Goal: Register for event/course

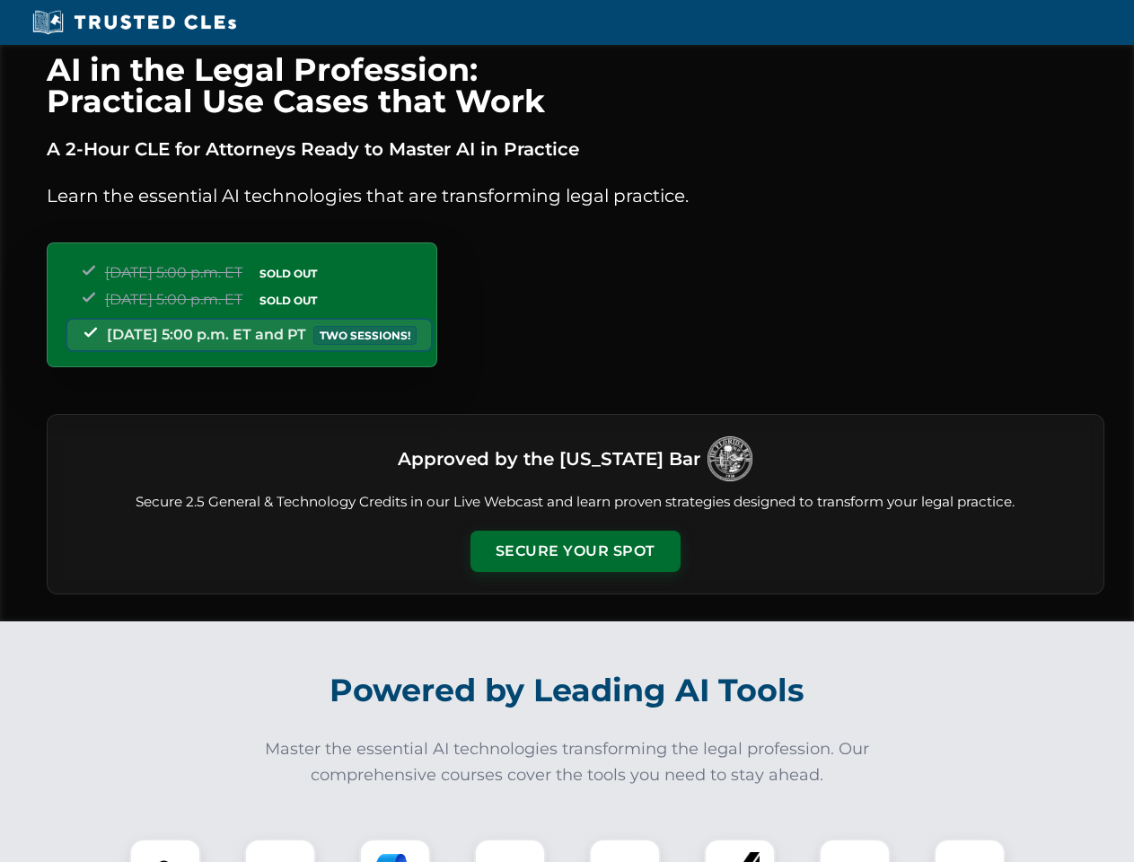
click at [574, 551] on button "Secure Your Spot" at bounding box center [575, 550] width 210 height 41
click at [165, 850] on img at bounding box center [165, 874] width 52 height 52
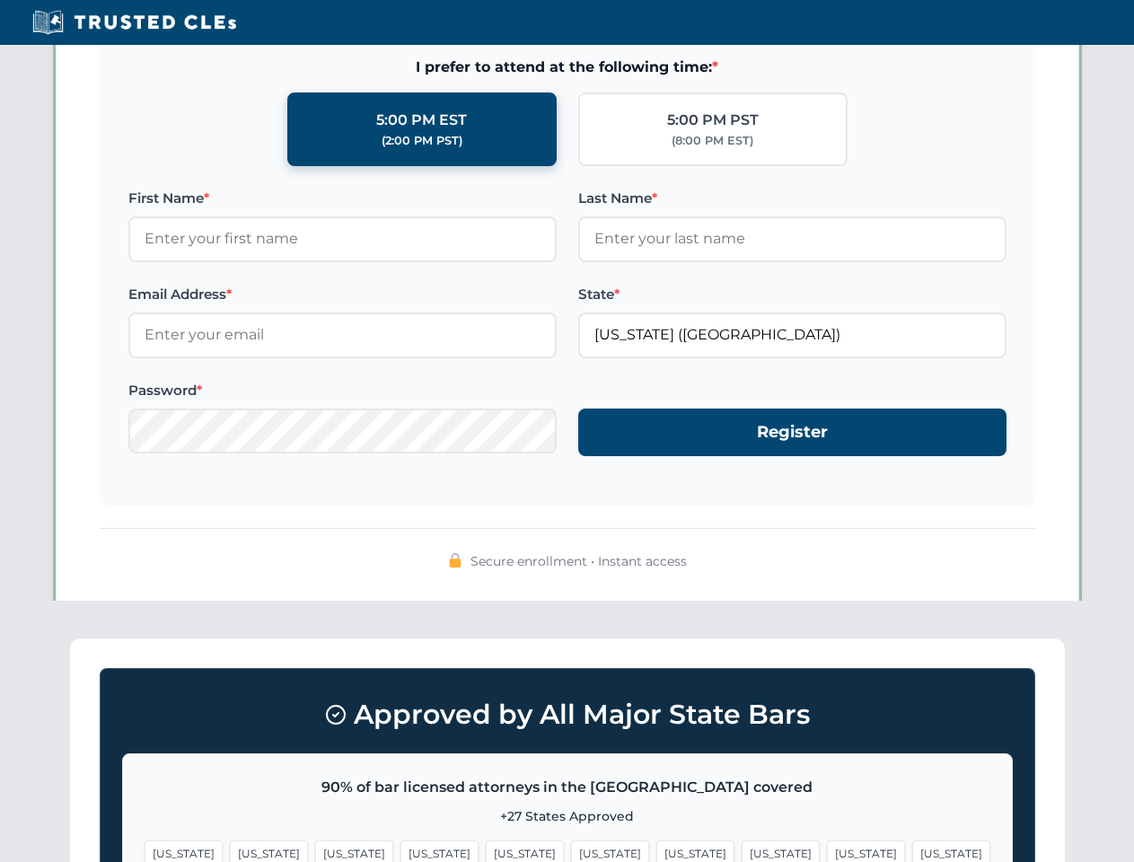
click at [656, 850] on span "[US_STATE]" at bounding box center [695, 853] width 78 height 26
click at [827, 850] on span "[US_STATE]" at bounding box center [866, 853] width 78 height 26
